Goal: Task Accomplishment & Management: Manage account settings

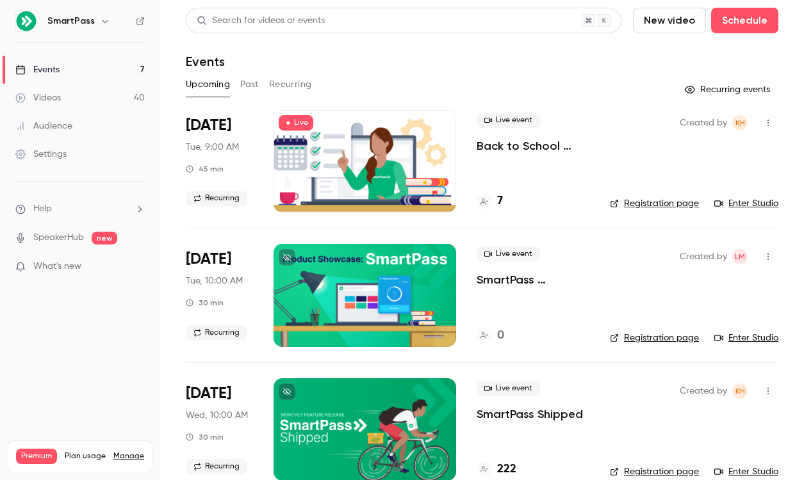
click at [54, 412] on nav "SmartPass Events 7 Videos 40 Audience Settings Help SpeakerHub new What's new P…" at bounding box center [80, 240] width 160 height 480
click at [299, 84] on button "Recurring" at bounding box center [290, 84] width 43 height 21
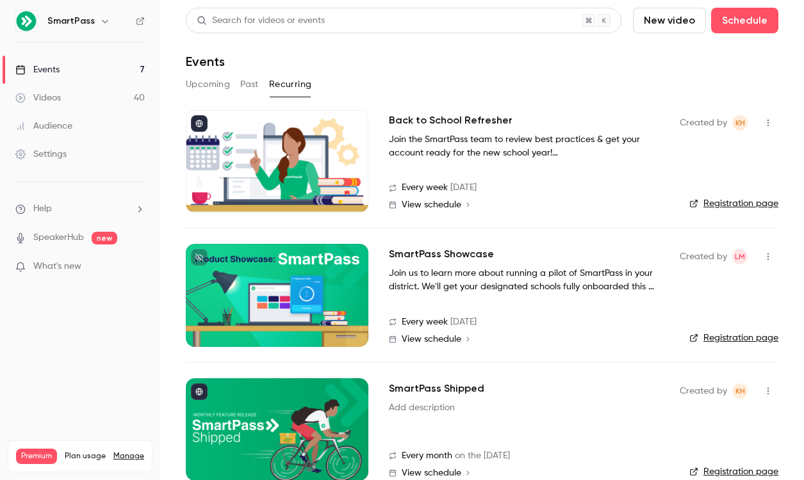
scroll to position [24, 0]
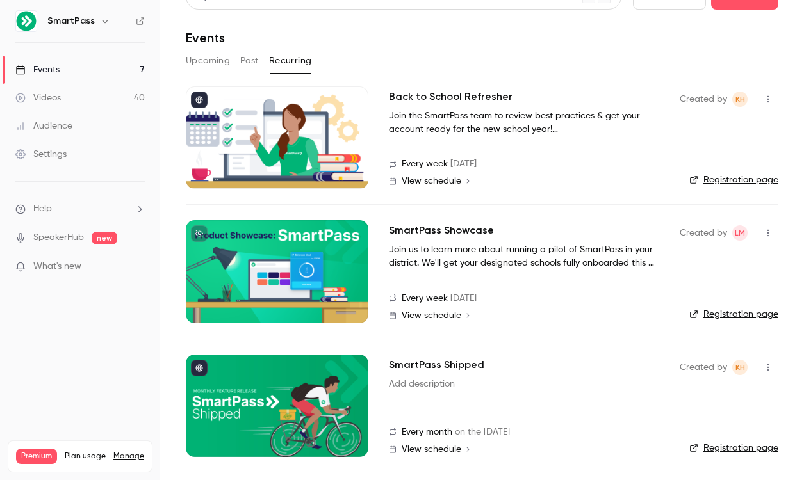
click at [770, 366] on icon "button" at bounding box center [768, 367] width 10 height 9
click at [537, 395] on div at bounding box center [402, 240] width 804 height 480
click at [447, 364] on h2 "SmartPass Shipped" at bounding box center [436, 364] width 95 height 15
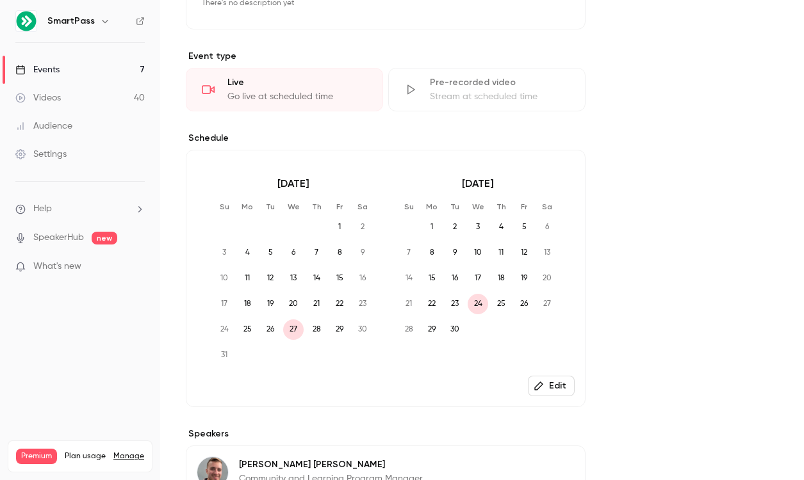
scroll to position [446, 0]
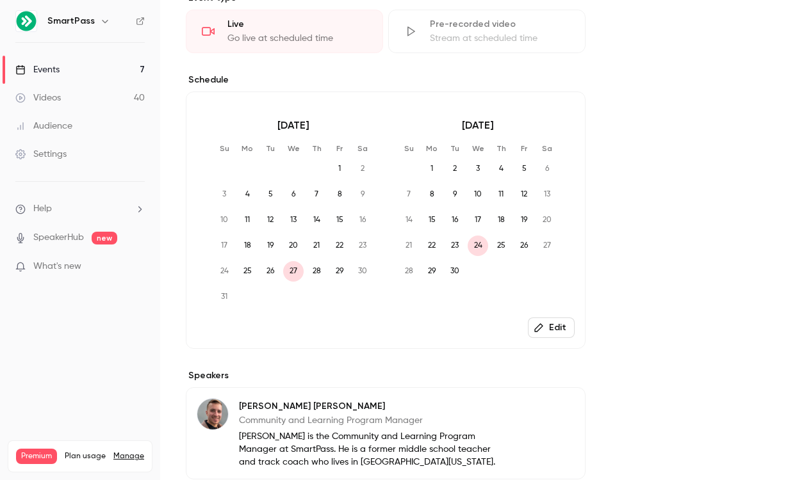
click at [546, 325] on button "Edit" at bounding box center [551, 328] width 47 height 21
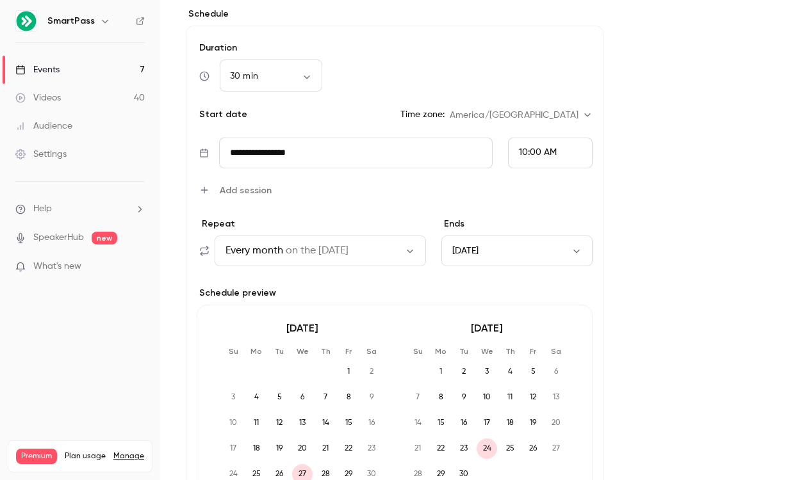
scroll to position [576, 0]
click at [575, 252] on icon "button" at bounding box center [576, 250] width 10 height 10
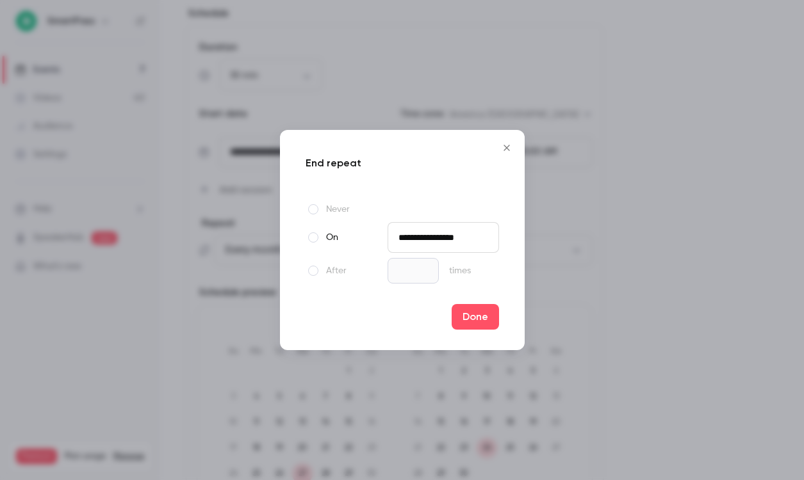
click at [426, 239] on input "**********" at bounding box center [443, 237] width 111 height 31
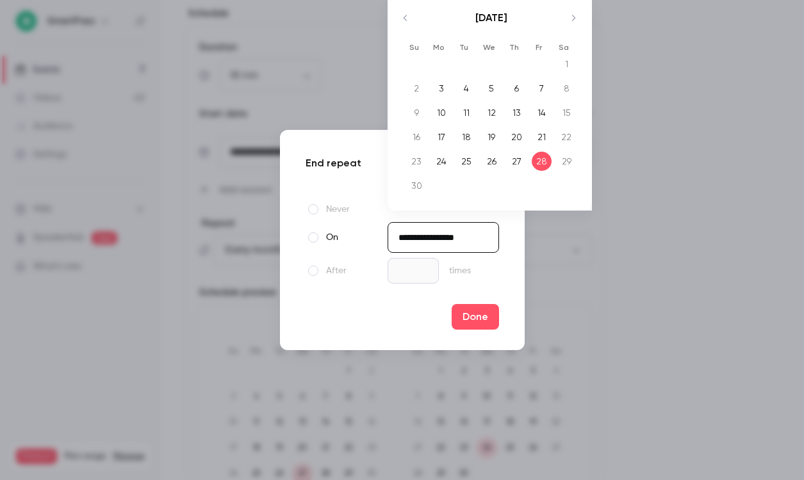
click at [411, 24] on div "[DATE]" at bounding box center [492, 24] width 180 height 49
click at [407, 22] on icon "Move backward to switch to the previous month." at bounding box center [405, 17] width 15 height 15
click at [407, 22] on div "[DATE] 1 2 3 4 5 6 7 8 9 10 11 12 13 14 15 16 17 18 19 20 21 22 23 24 25 26 27 …" at bounding box center [490, 105] width 204 height 211
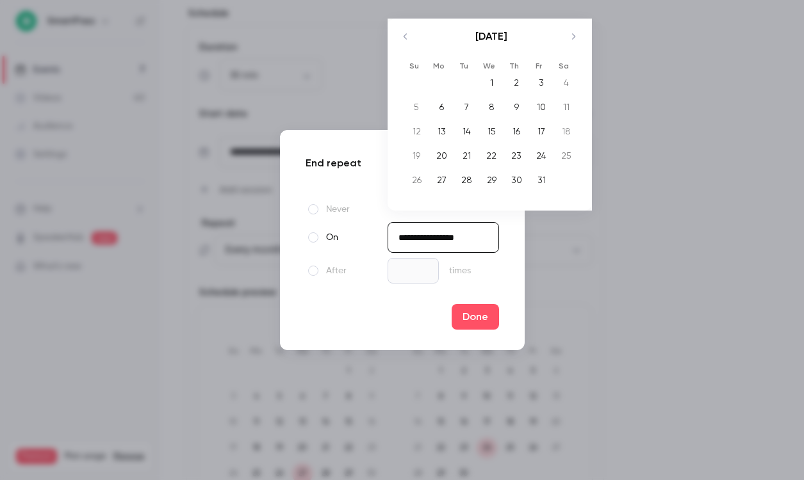
click at [407, 22] on div "[DATE]" at bounding box center [492, 43] width 180 height 49
click at [405, 37] on icon "Move backward to switch to the previous month." at bounding box center [405, 36] width 15 height 15
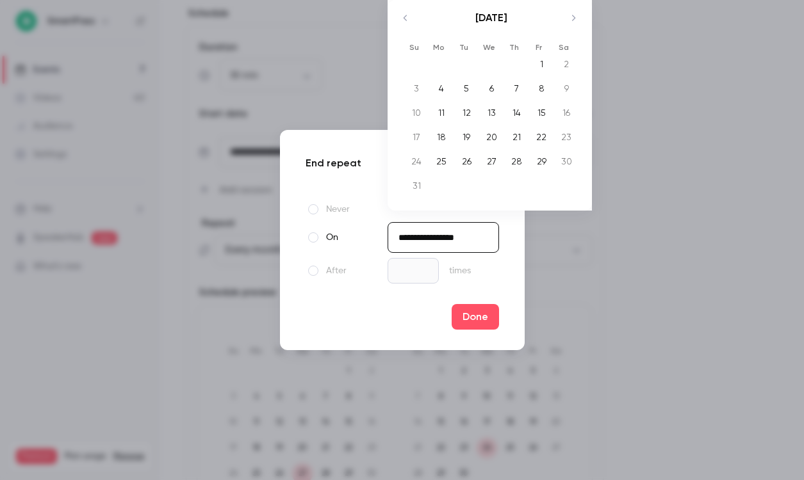
click at [538, 163] on div "29" at bounding box center [542, 161] width 20 height 19
type input "**********"
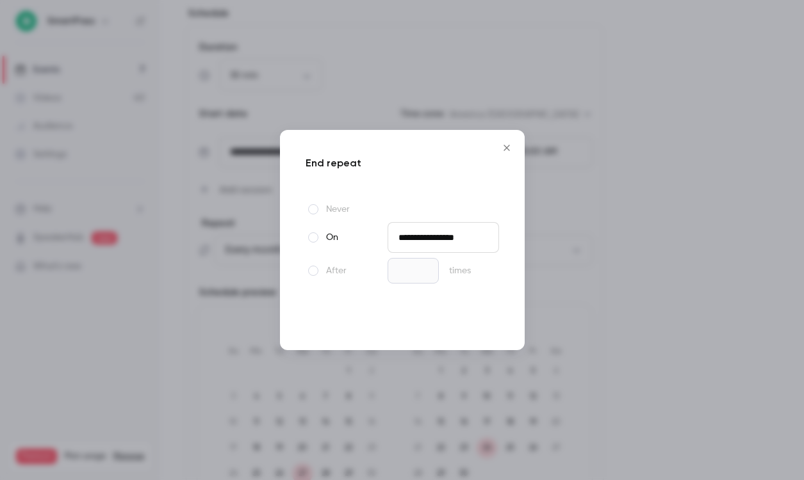
click at [480, 318] on button "Done" at bounding box center [475, 317] width 47 height 26
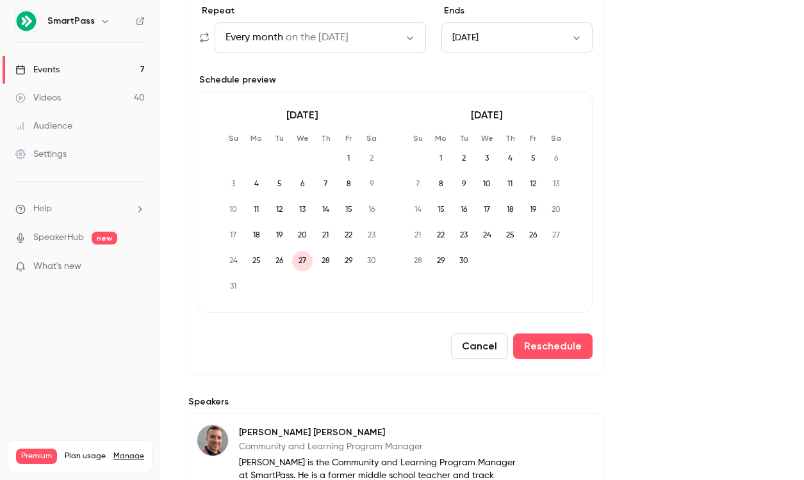
scroll to position [788, 0]
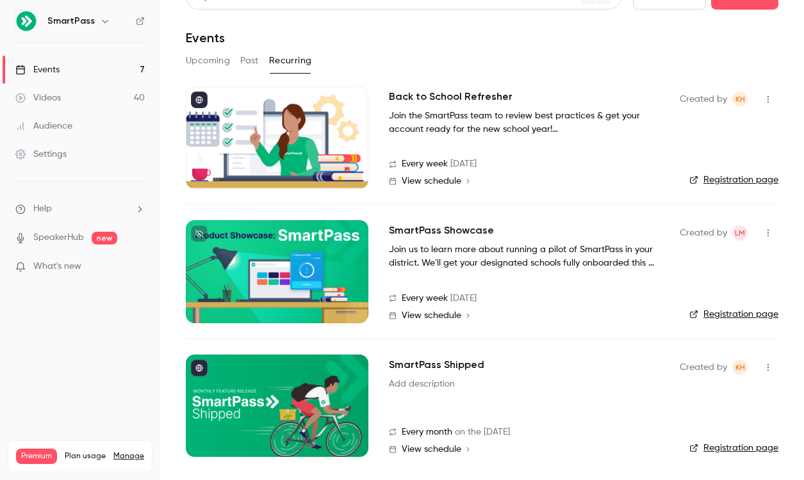
scroll to position [24, 0]
click at [209, 70] on button "Upcoming" at bounding box center [208, 61] width 44 height 21
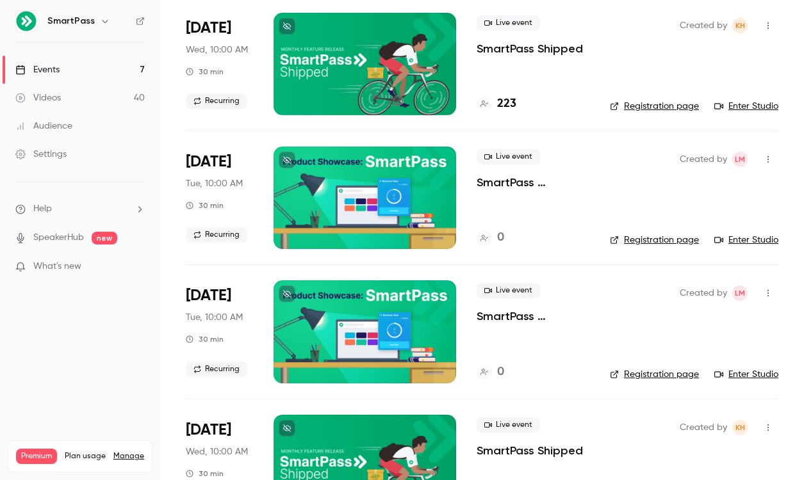
scroll to position [560, 0]
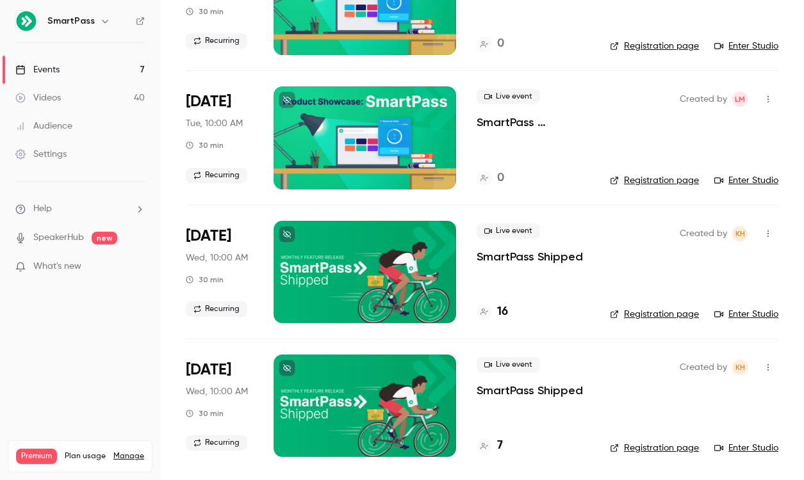
click at [769, 368] on icon "button" at bounding box center [768, 367] width 10 height 9
click at [696, 450] on li "Delete" at bounding box center [708, 457] width 138 height 33
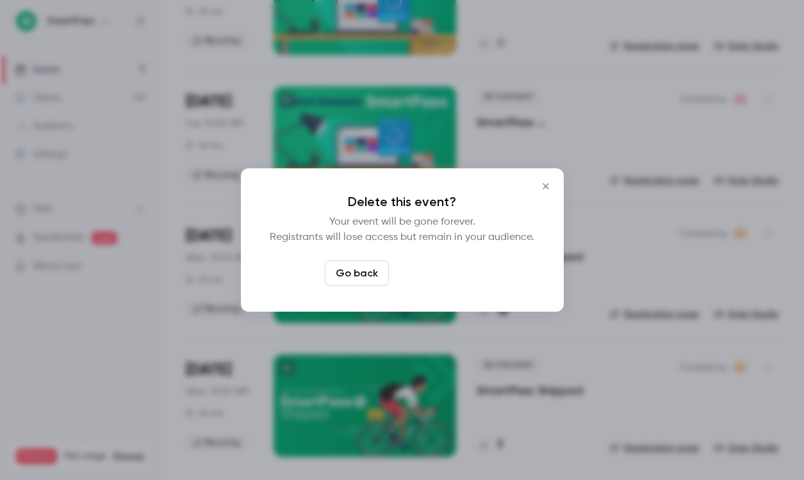
click at [436, 275] on button "Delete event" at bounding box center [437, 274] width 86 height 26
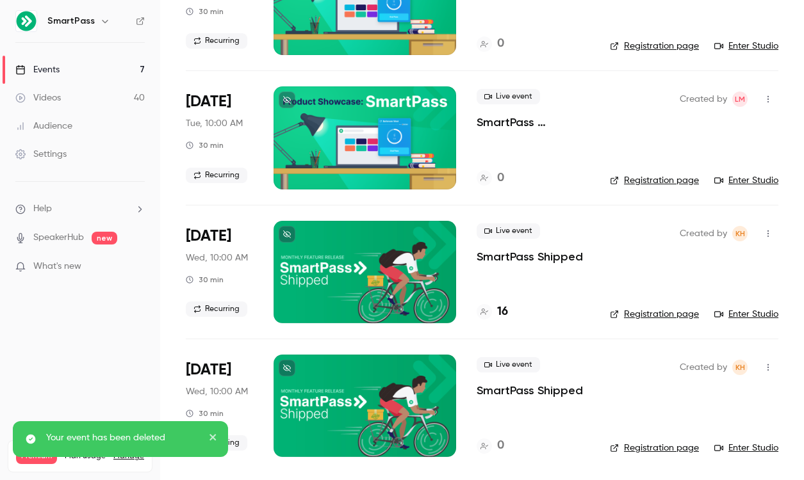
click at [767, 368] on icon "button" at bounding box center [768, 367] width 10 height 9
click at [696, 452] on div "Delete" at bounding box center [718, 458] width 97 height 13
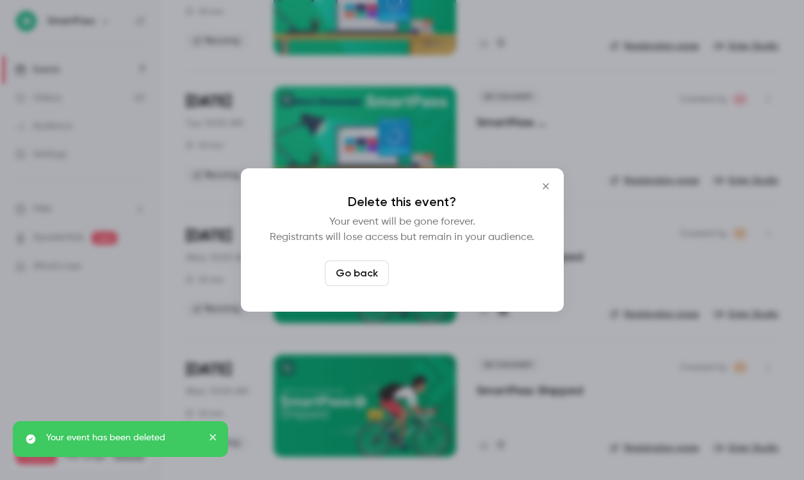
click at [454, 280] on button "Delete event" at bounding box center [437, 274] width 86 height 26
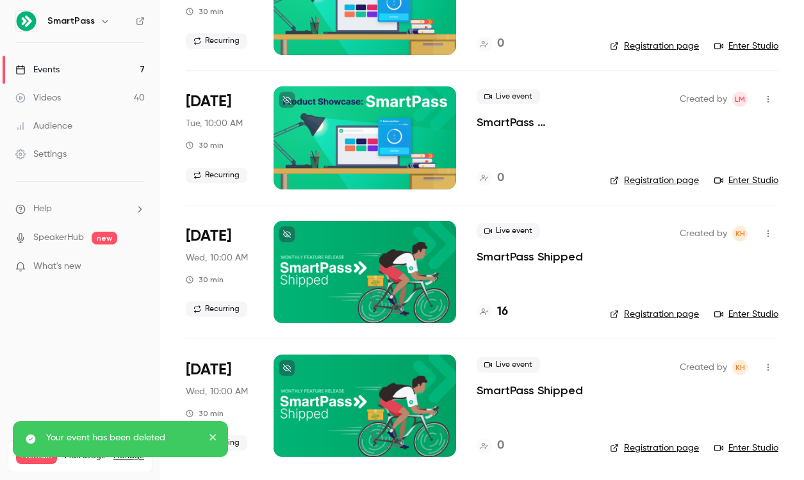
click at [768, 365] on icon "button" at bounding box center [768, 368] width 1 height 7
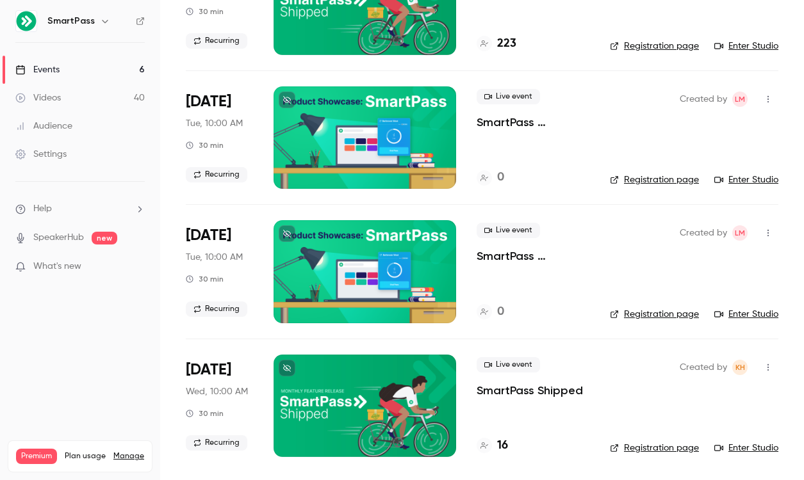
scroll to position [0, 0]
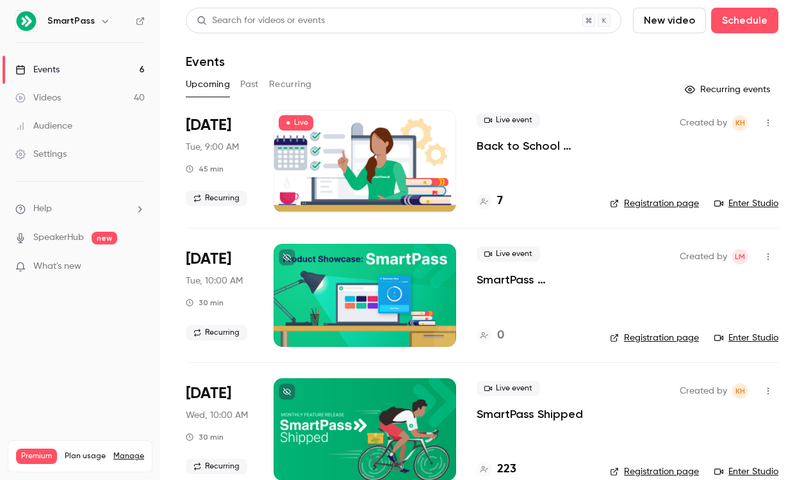
click at [245, 82] on button "Past" at bounding box center [249, 84] width 19 height 21
click at [51, 273] on span "What's new" at bounding box center [57, 266] width 48 height 13
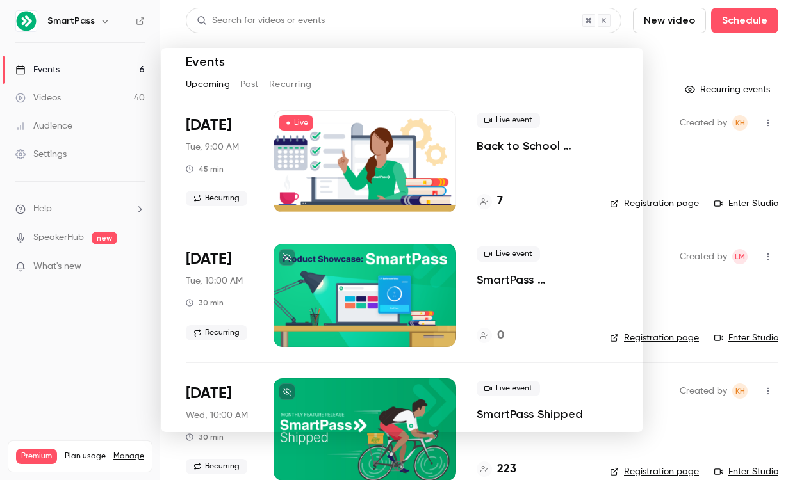
click at [736, 44] on div at bounding box center [402, 240] width 804 height 480
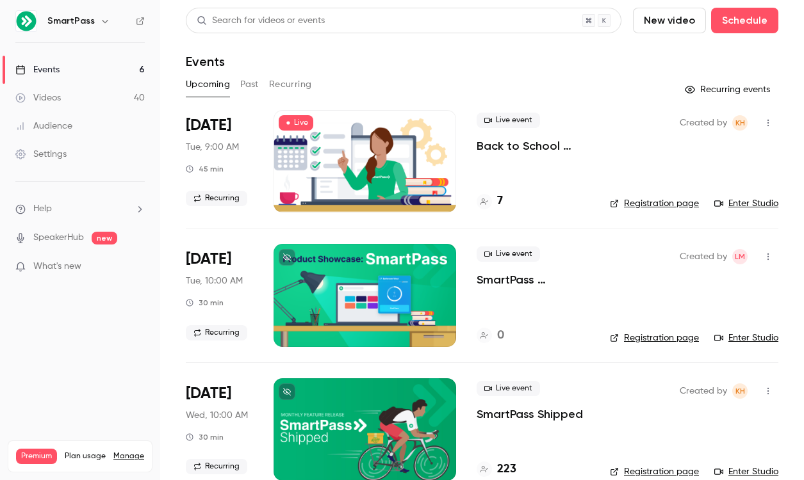
click at [59, 155] on div "Settings" at bounding box center [40, 154] width 51 height 13
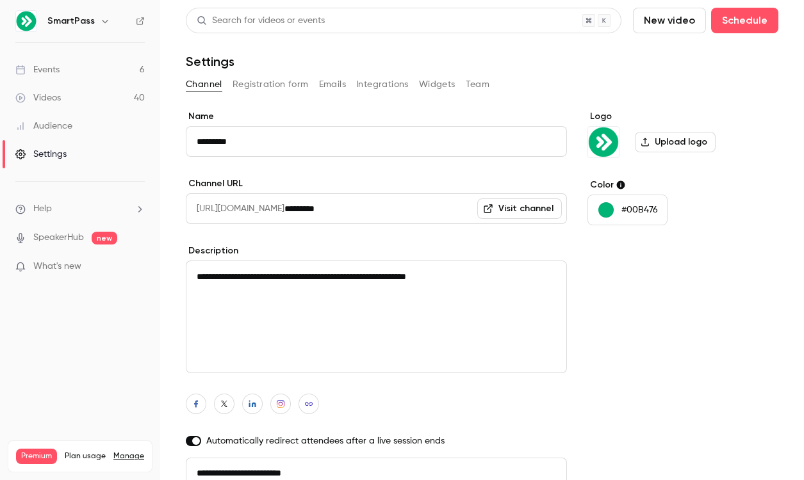
scroll to position [8, 0]
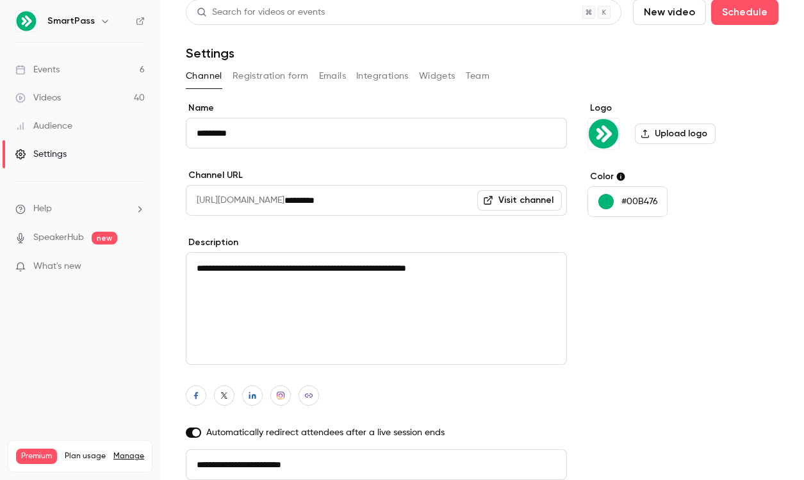
click at [472, 77] on button "Team" at bounding box center [478, 76] width 24 height 21
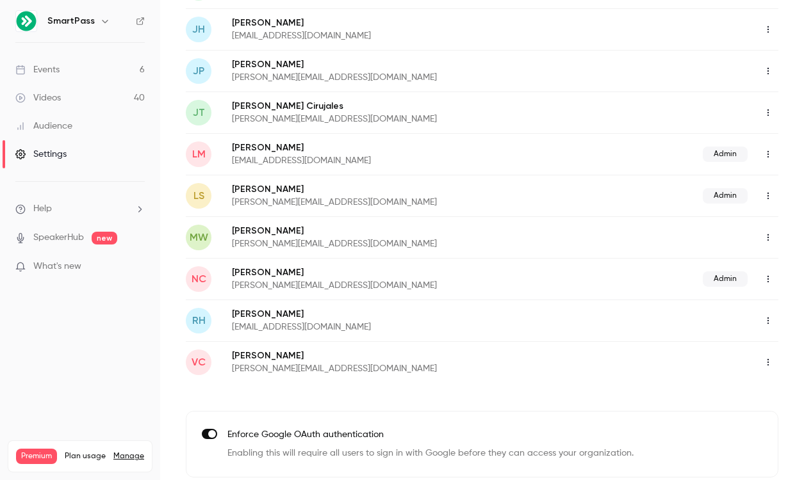
scroll to position [288, 0]
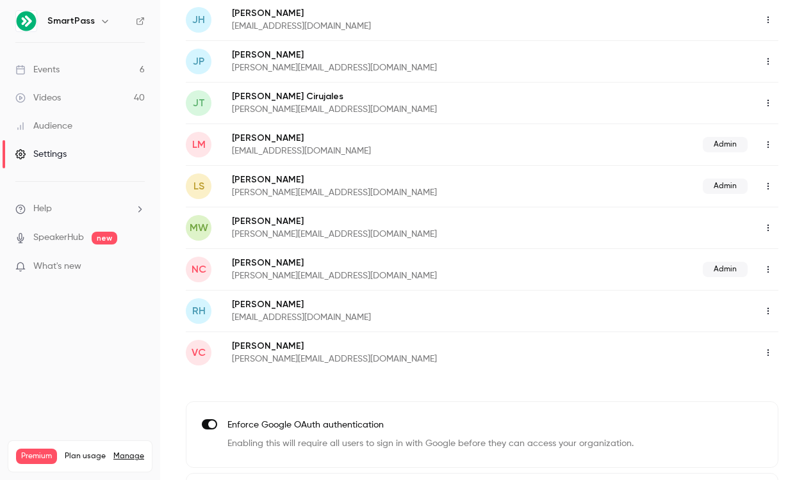
click at [766, 267] on icon "button" at bounding box center [768, 269] width 10 height 9
click at [259, 398] on div at bounding box center [402, 240] width 804 height 480
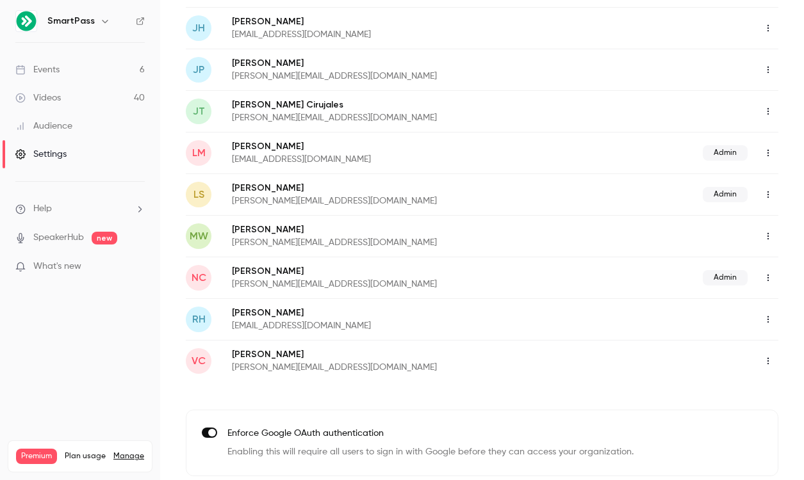
scroll to position [276, 0]
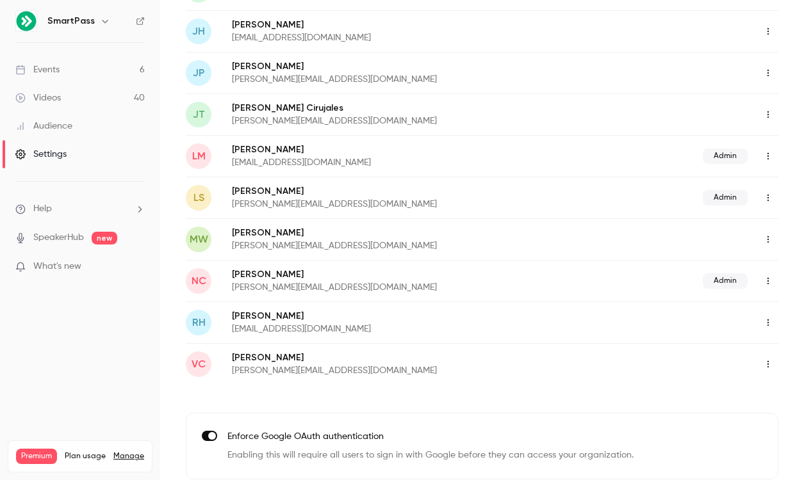
click at [766, 318] on icon "button" at bounding box center [768, 322] width 10 height 9
click at [714, 390] on div "Delete member" at bounding box center [733, 388] width 97 height 13
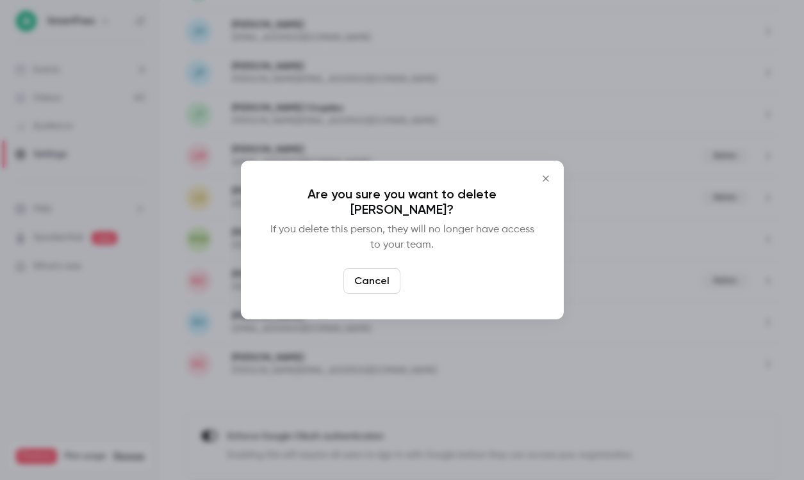
click at [447, 287] on button "Delete" at bounding box center [433, 281] width 55 height 26
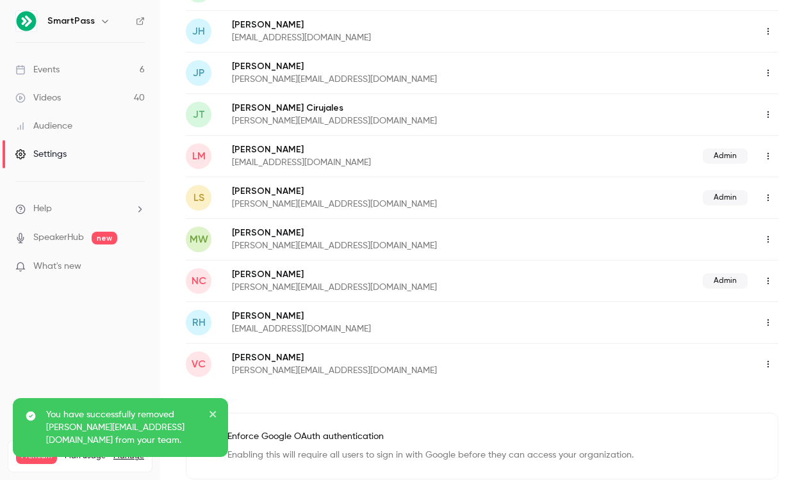
click at [766, 240] on icon "button" at bounding box center [768, 239] width 10 height 9
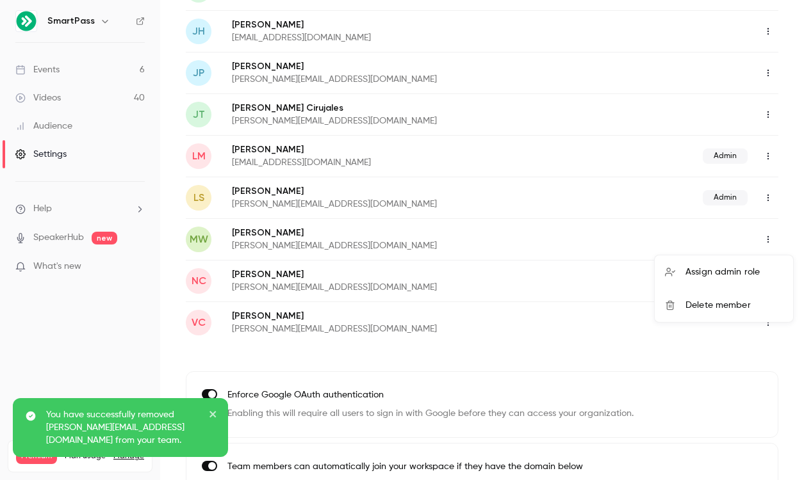
click at [724, 304] on div "Delete member" at bounding box center [733, 305] width 97 height 13
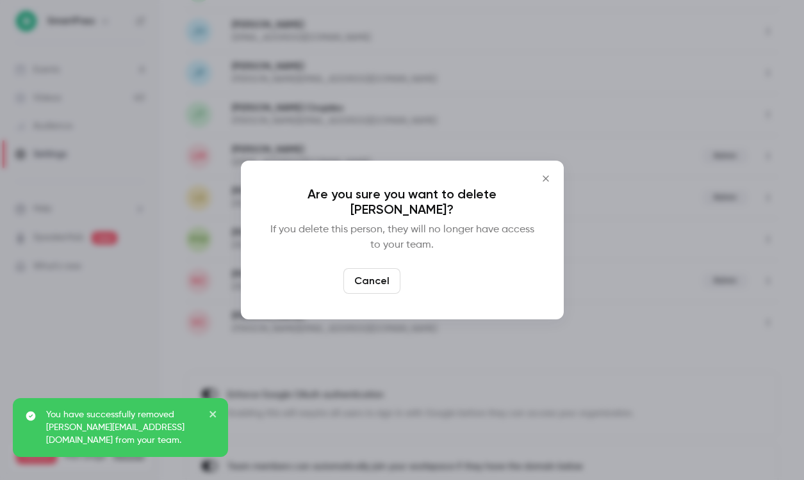
click at [442, 290] on button "Delete" at bounding box center [433, 281] width 55 height 26
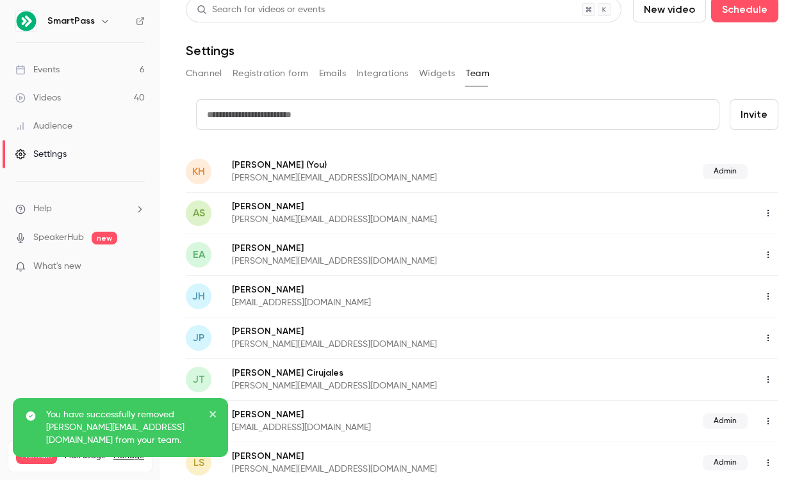
scroll to position [0, 0]
